Goal: Task Accomplishment & Management: Complete application form

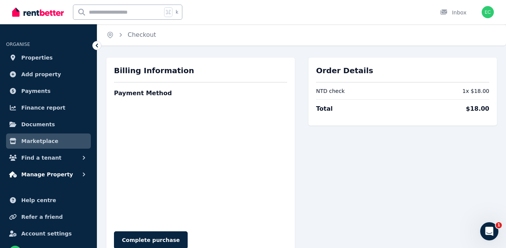
click at [43, 176] on span "Manage Property" at bounding box center [47, 174] width 52 height 9
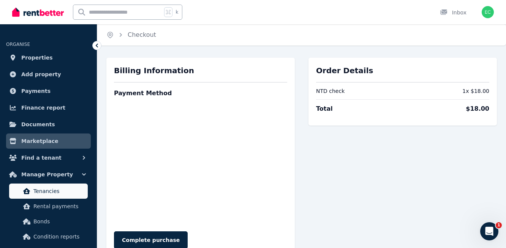
click at [48, 189] on span "Tenancies" at bounding box center [58, 191] width 51 height 9
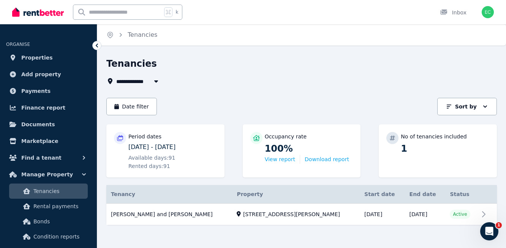
scroll to position [4, 0]
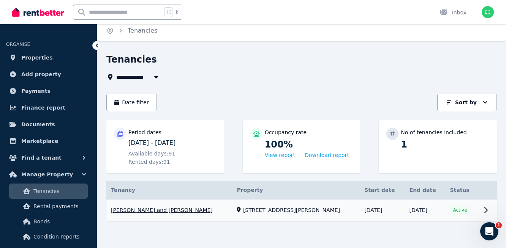
click at [188, 208] on link "View property details" at bounding box center [301, 211] width 390 height 22
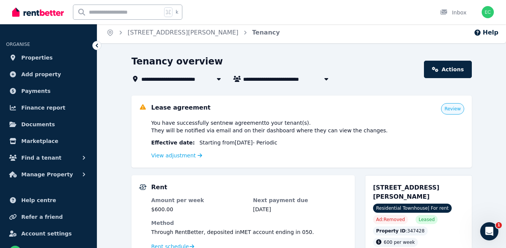
scroll to position [28, 0]
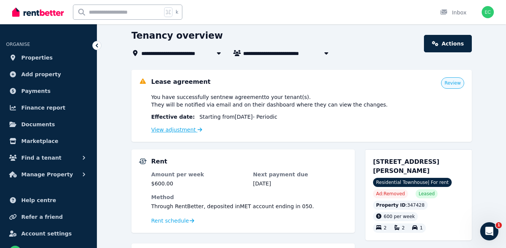
click at [182, 128] on link "View adjustment" at bounding box center [176, 130] width 51 height 6
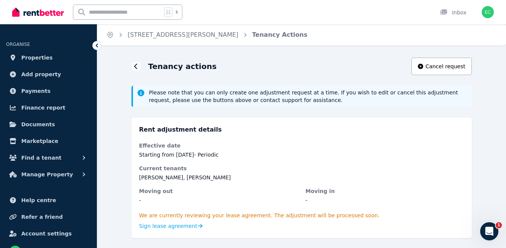
scroll to position [4, 0]
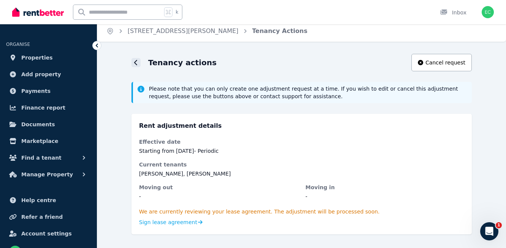
click at [136, 58] on div at bounding box center [135, 62] width 9 height 9
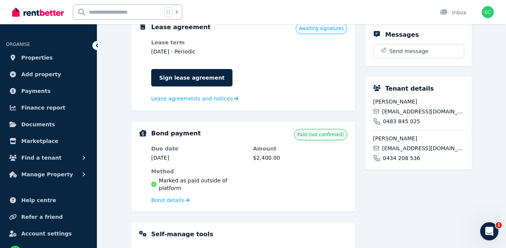
scroll to position [257, 0]
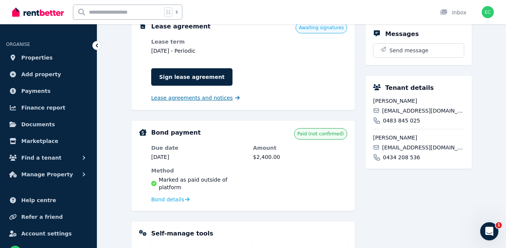
click at [189, 97] on span "Lease agreements and notices" at bounding box center [192, 98] width 82 height 8
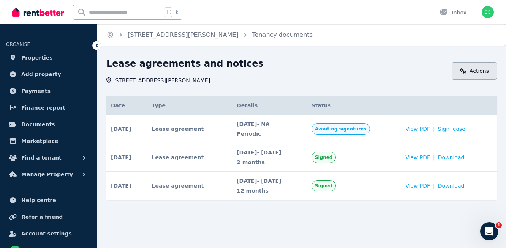
click at [462, 72] on icon at bounding box center [462, 70] width 7 height 5
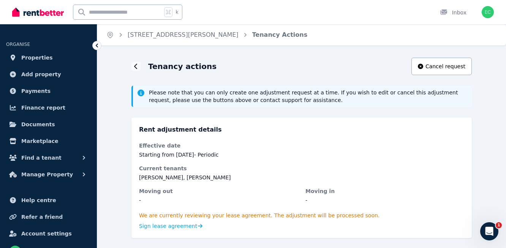
scroll to position [4, 0]
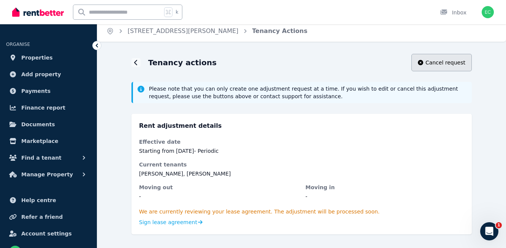
click at [444, 57] on button "Cancel request" at bounding box center [441, 62] width 60 height 17
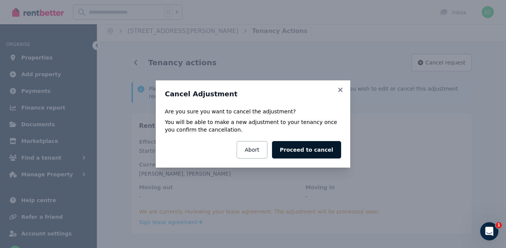
click at [305, 153] on button "Proceed to cancel" at bounding box center [306, 149] width 69 height 17
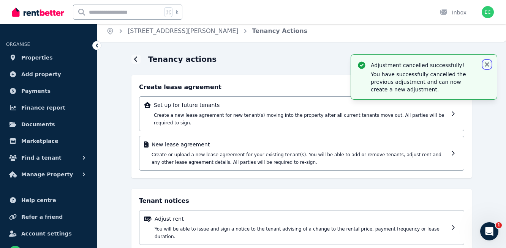
click at [488, 62] on icon "button" at bounding box center [486, 64] width 5 height 5
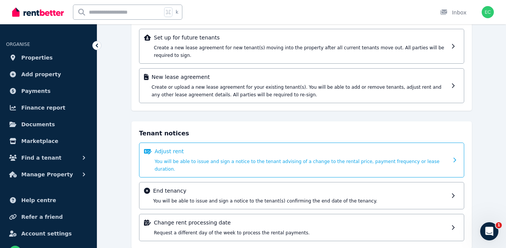
scroll to position [72, 0]
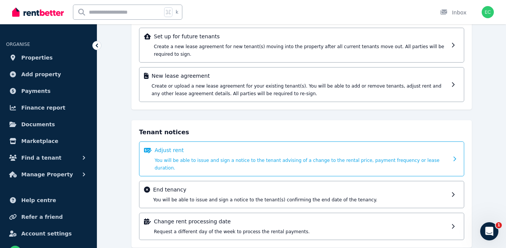
click at [273, 157] on div "Adjust rent You will be able to issue and sign a notice to the tenant advising …" at bounding box center [300, 159] width 293 height 25
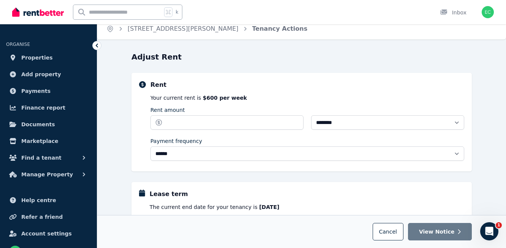
scroll to position [0, 0]
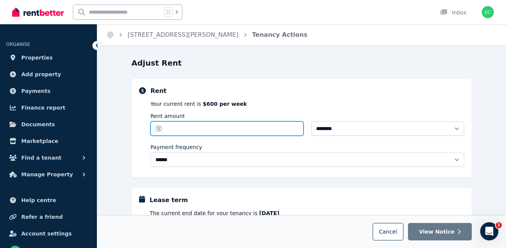
click at [269, 129] on input "Rent amount" at bounding box center [226, 128] width 153 height 14
type input "***"
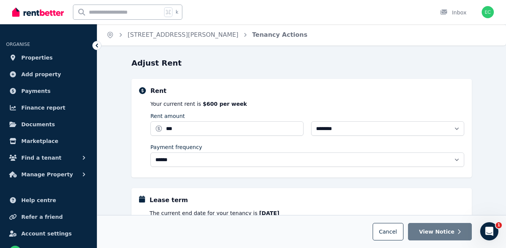
click at [328, 96] on div "**********" at bounding box center [307, 129] width 314 height 84
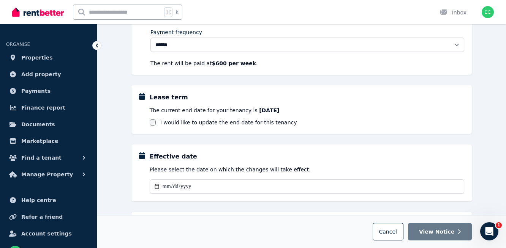
scroll to position [115, 0]
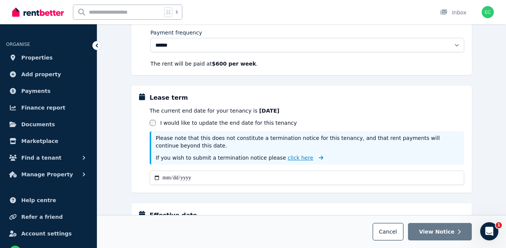
click at [287, 159] on span "click here" at bounding box center [299, 158] width 25 height 6
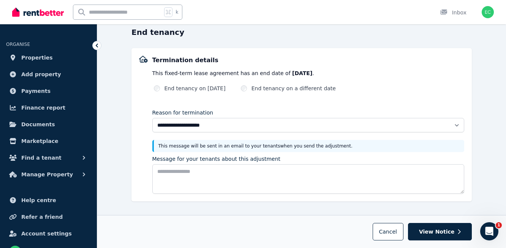
scroll to position [0, 0]
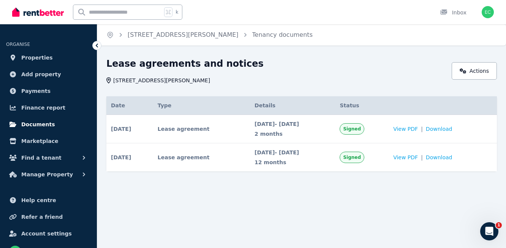
click at [40, 123] on span "Documents" at bounding box center [38, 124] width 34 height 9
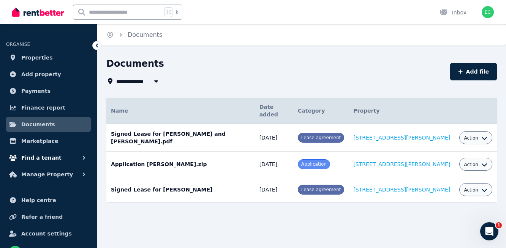
click at [46, 157] on span "Find a tenant" at bounding box center [41, 157] width 40 height 9
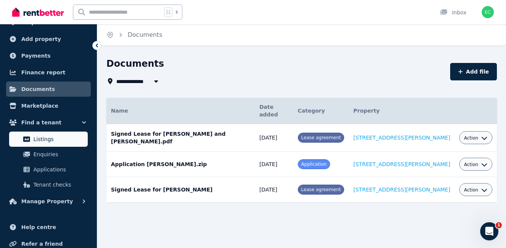
scroll to position [39, 0]
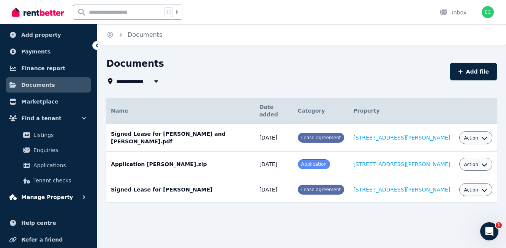
click at [67, 197] on button "Manage Property" at bounding box center [48, 197] width 85 height 15
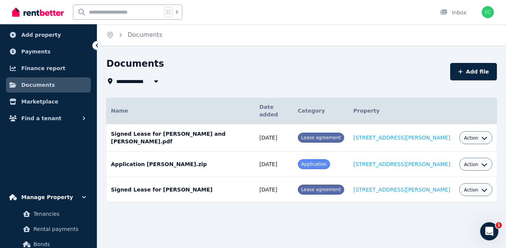
scroll to position [96, 0]
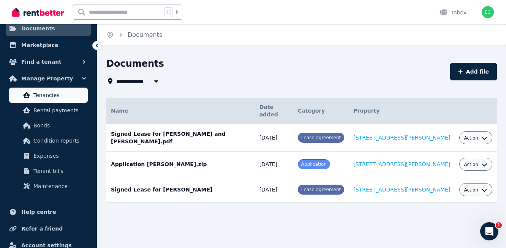
click at [52, 100] on link "Tenancies" at bounding box center [48, 95] width 79 height 15
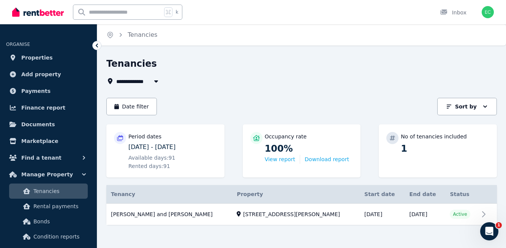
scroll to position [4, 0]
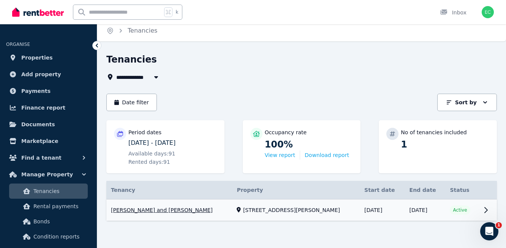
click at [319, 213] on link "View property details" at bounding box center [301, 211] width 390 height 22
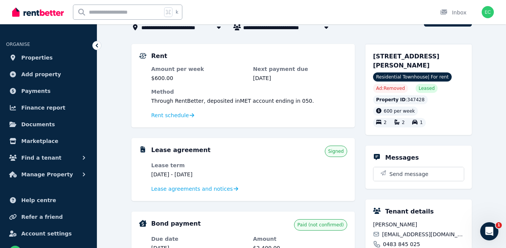
scroll to position [54, 0]
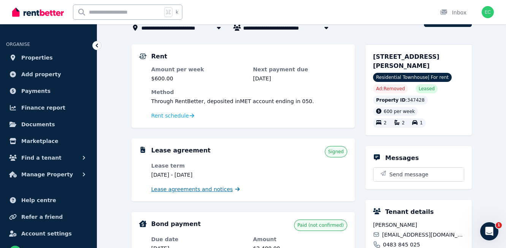
click at [218, 187] on span "Lease agreements and notices" at bounding box center [192, 190] width 82 height 8
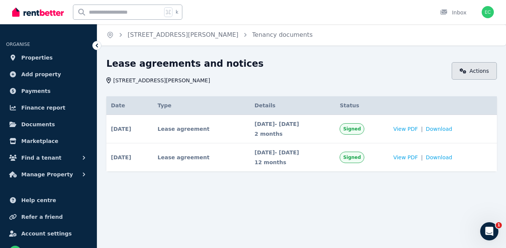
click at [480, 72] on link "Actions" at bounding box center [473, 70] width 45 height 17
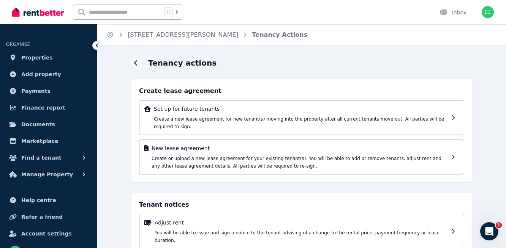
scroll to position [65, 0]
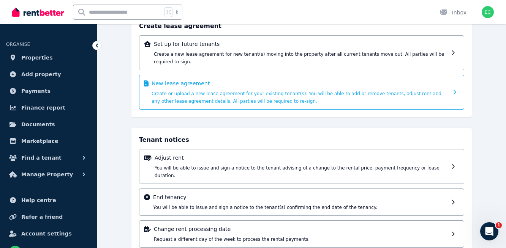
click at [273, 96] on div "New lease agreement Create or upload a new lease agreement for your existing te…" at bounding box center [299, 92] width 296 height 25
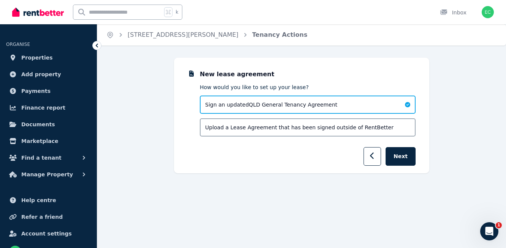
scroll to position [0, 0]
click at [402, 157] on button "Next" at bounding box center [400, 156] width 30 height 19
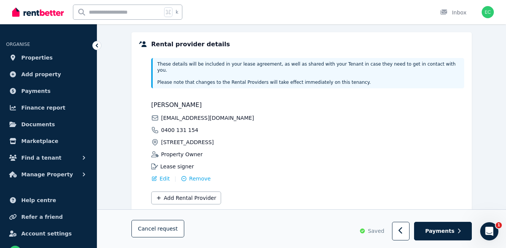
scroll to position [203, 0]
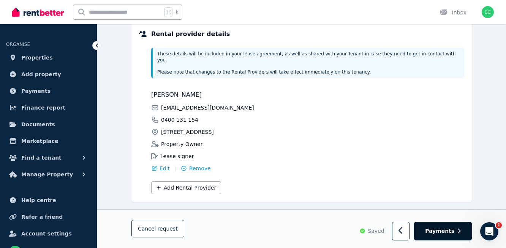
click at [448, 226] on button "Payments" at bounding box center [443, 231] width 58 height 19
select select "**********"
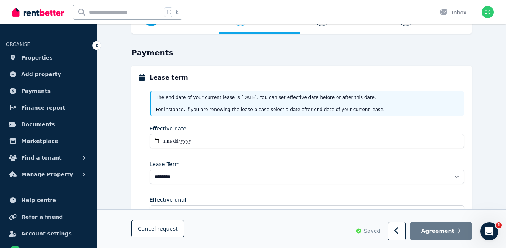
scroll to position [72, 0]
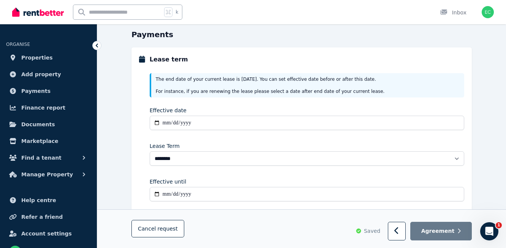
click at [171, 115] on div "Effective date" at bounding box center [307, 119] width 314 height 24
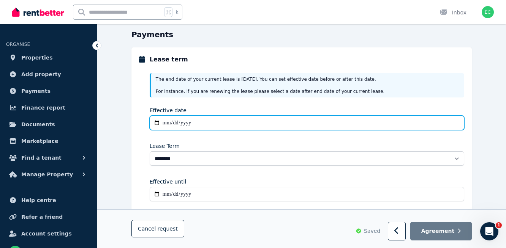
click at [162, 123] on input "Effective date" at bounding box center [307, 123] width 314 height 14
type input "**********"
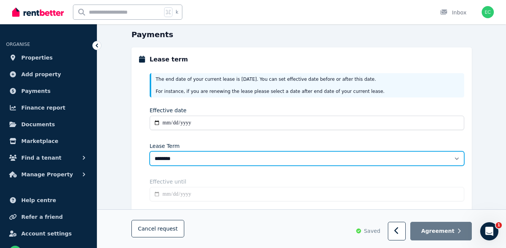
click at [196, 156] on select "******** ******** ********* ******* ******* ******* ******* ***** ********" at bounding box center [307, 158] width 314 height 14
type input "**********"
select select "**********"
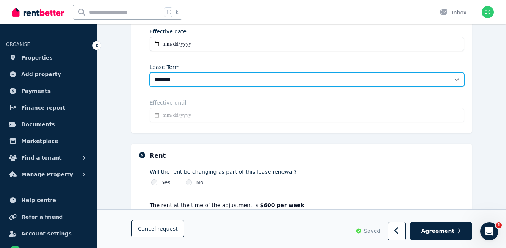
scroll to position [153, 0]
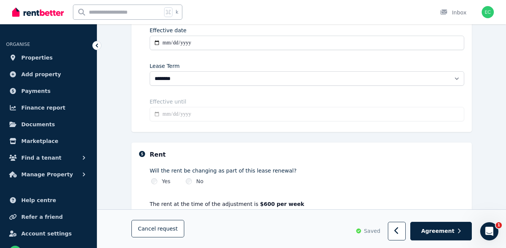
click at [186, 117] on input "**********" at bounding box center [307, 114] width 314 height 14
click at [205, 97] on div "**********" at bounding box center [307, 57] width 314 height 136
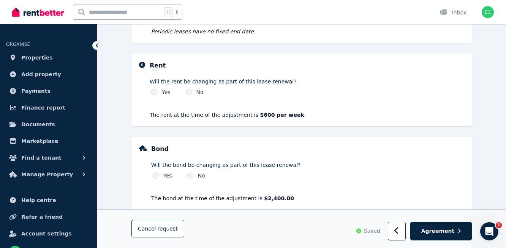
scroll to position [237, 0]
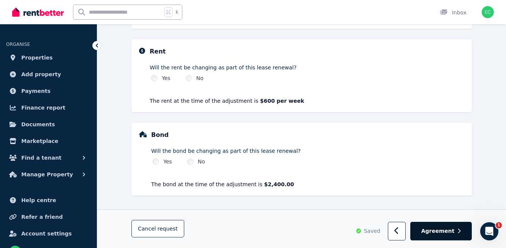
click at [446, 229] on span "Agreement" at bounding box center [437, 231] width 33 height 8
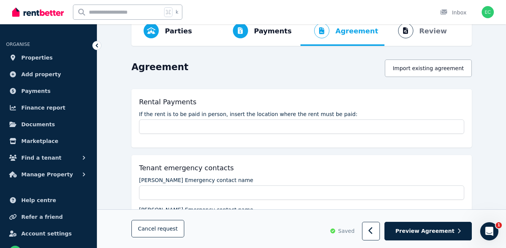
scroll to position [50, 0]
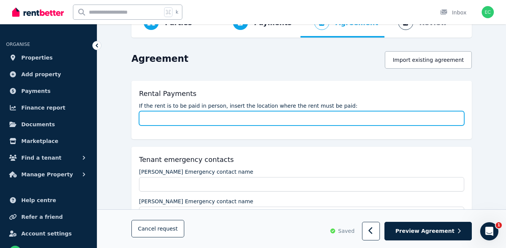
click at [216, 115] on input "If the rent is to be paid in person, insert the location where the rent must be…" at bounding box center [301, 118] width 325 height 14
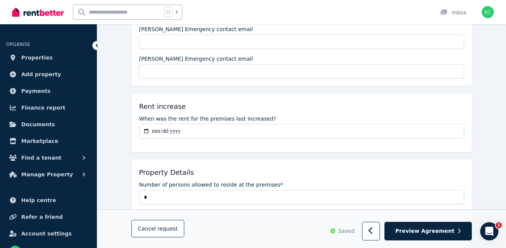
scroll to position [314, 0]
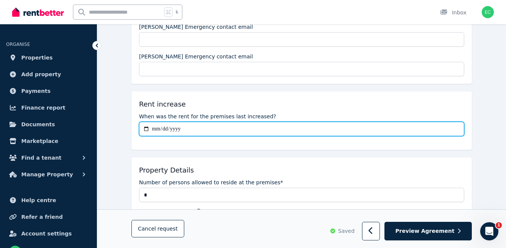
click at [152, 129] on input "When was the rent for the premises last increased?" at bounding box center [301, 129] width 325 height 14
type input "**********"
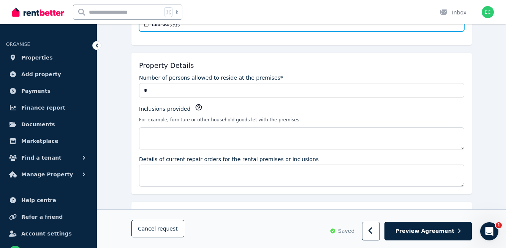
scroll to position [420, 0]
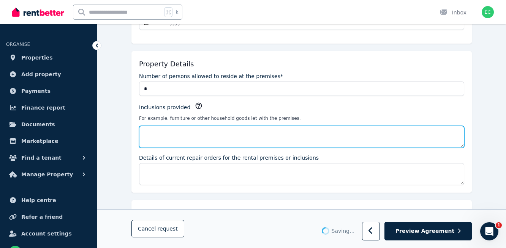
click at [170, 130] on textarea "Inclusions provided" at bounding box center [301, 137] width 325 height 22
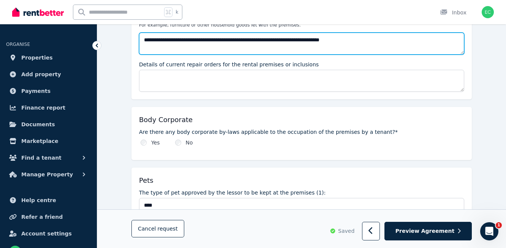
scroll to position [514, 0]
type textarea "**********"
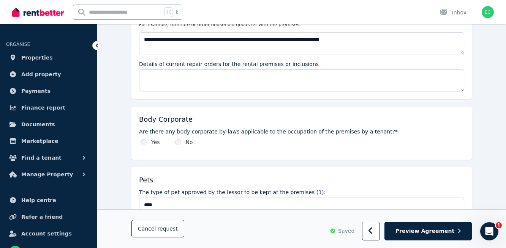
click at [147, 142] on div "Yes" at bounding box center [149, 143] width 19 height 8
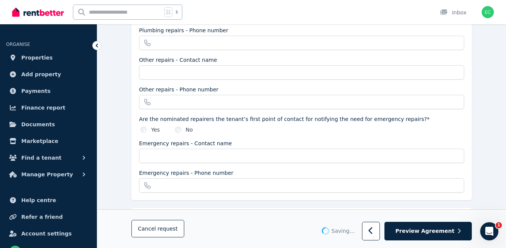
scroll to position [943, 0]
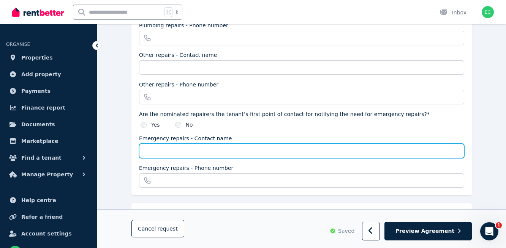
click at [178, 150] on input "Emergency repairs - Contact name" at bounding box center [301, 151] width 325 height 14
type input "**********"
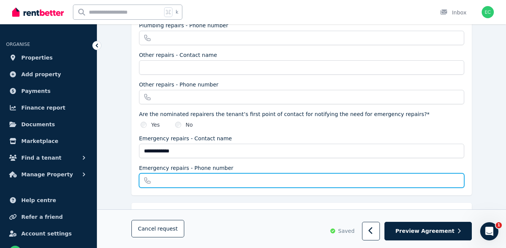
click at [159, 181] on input "Emergency repairs - Phone number" at bounding box center [301, 180] width 325 height 14
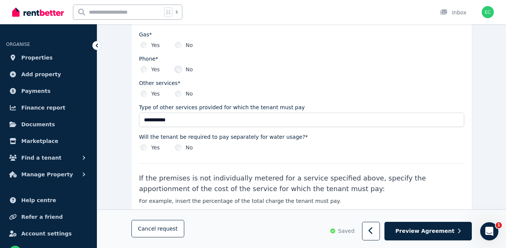
scroll to position [1188, 0]
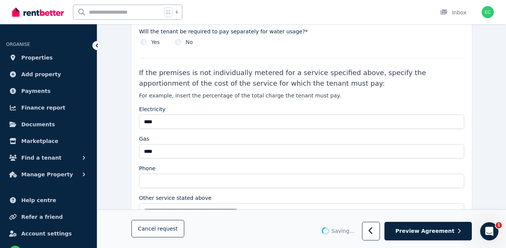
type input "**********"
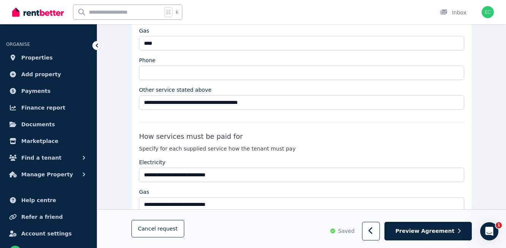
scroll to position [1398, 0]
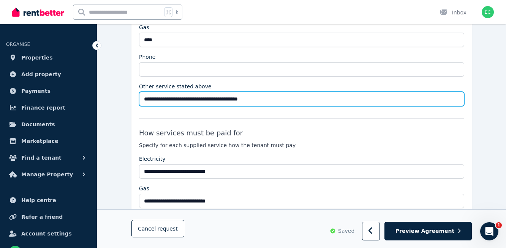
click at [280, 100] on input "**********" at bounding box center [301, 99] width 325 height 14
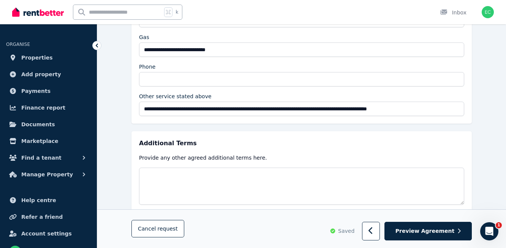
scroll to position [1579, 0]
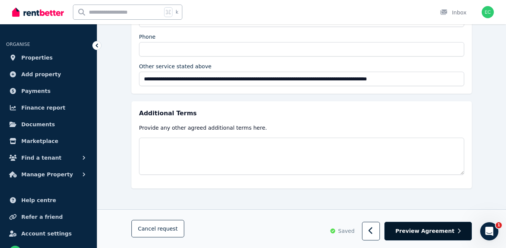
type input "**********"
click at [427, 230] on span "Preview Agreement" at bounding box center [424, 232] width 59 height 8
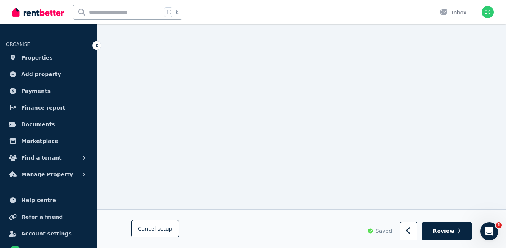
scroll to position [5774, 0]
click at [443, 230] on span "Review" at bounding box center [444, 231] width 22 height 8
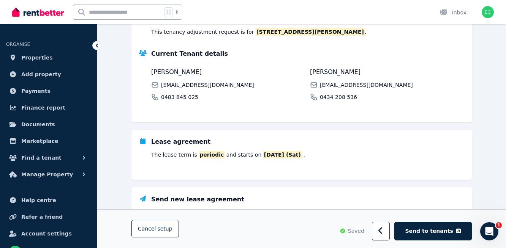
scroll to position [185, 0]
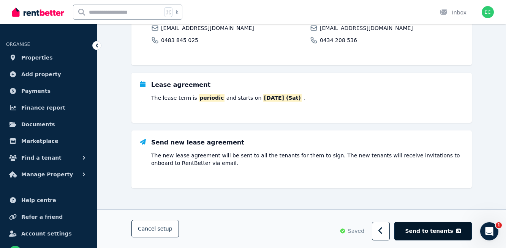
click at [434, 233] on span "Send to tenants" at bounding box center [429, 231] width 48 height 8
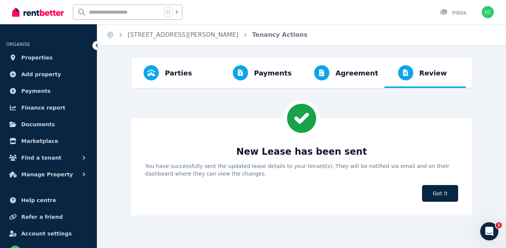
scroll to position [0, 0]
click at [444, 194] on span "Got it" at bounding box center [440, 193] width 36 height 17
